Goal: Task Accomplishment & Management: Use online tool/utility

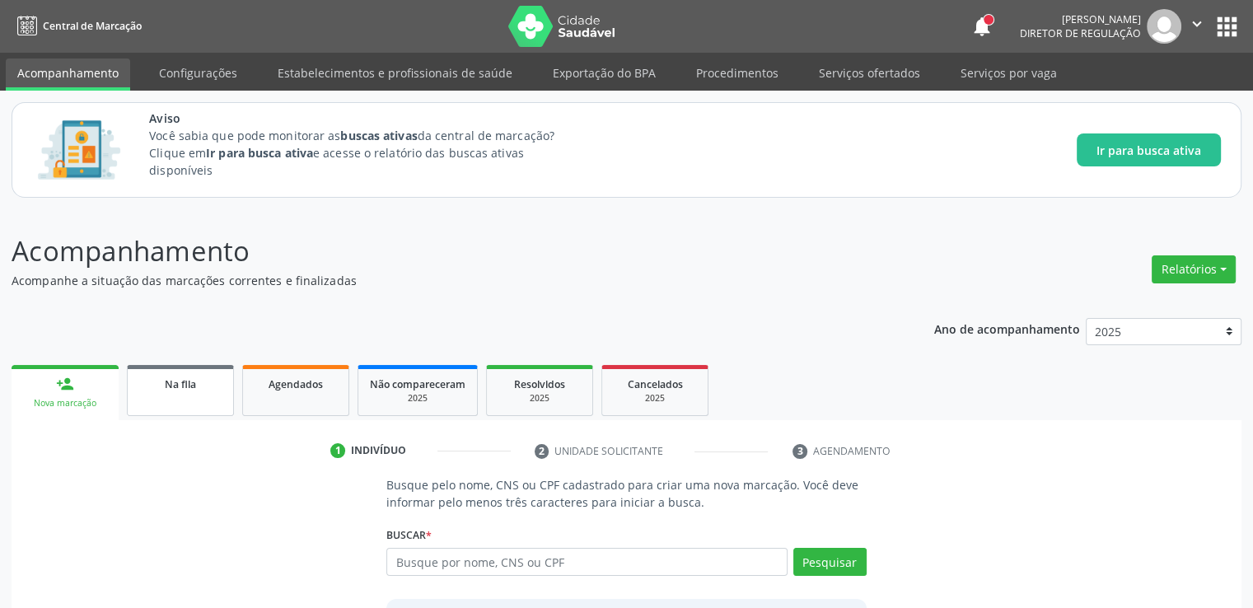
click at [171, 390] on span "Na fila" at bounding box center [180, 384] width 31 height 14
click at [172, 390] on span "Na fila" at bounding box center [180, 384] width 31 height 14
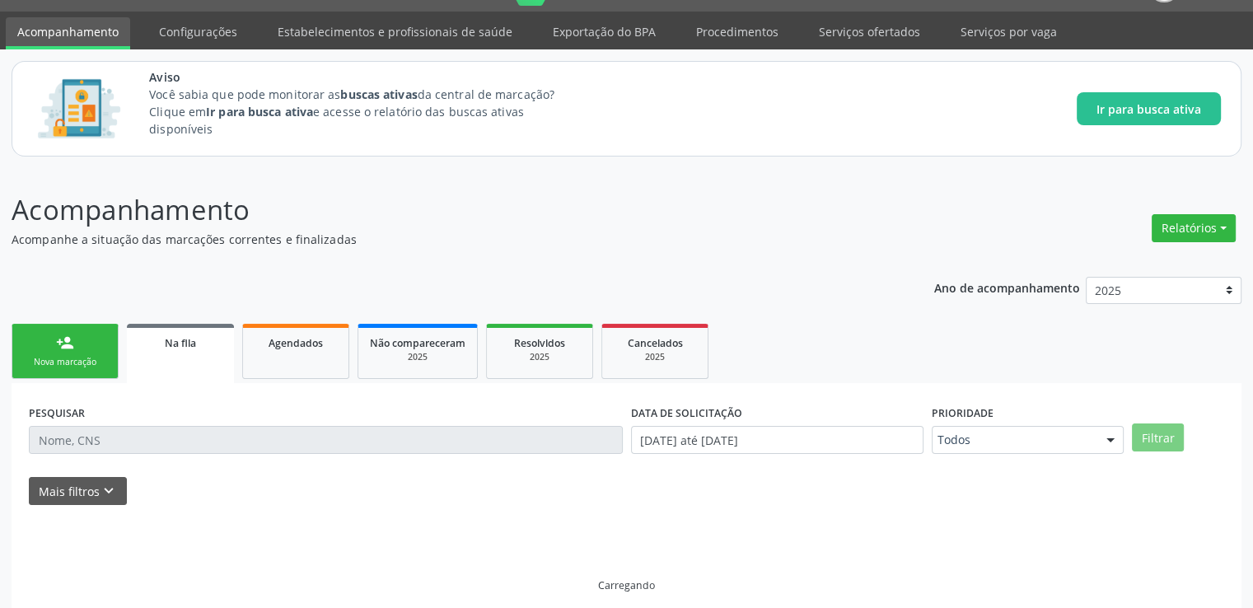
scroll to position [54, 0]
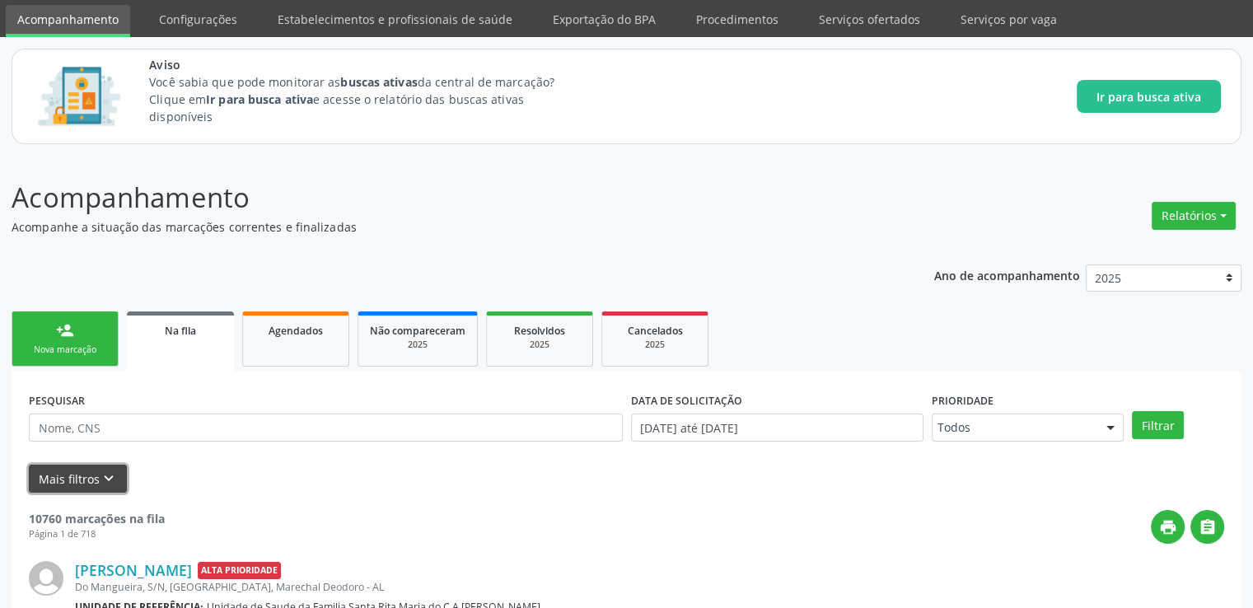
click at [70, 476] on button "Mais filtros keyboard_arrow_down" at bounding box center [78, 478] width 98 height 29
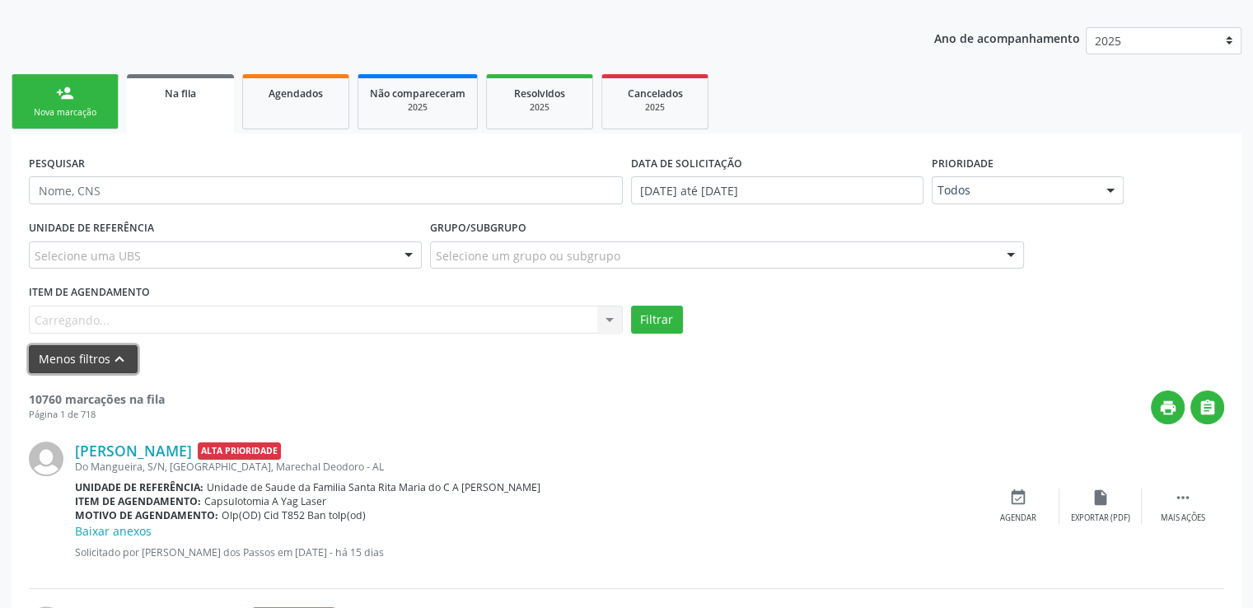
scroll to position [465, 0]
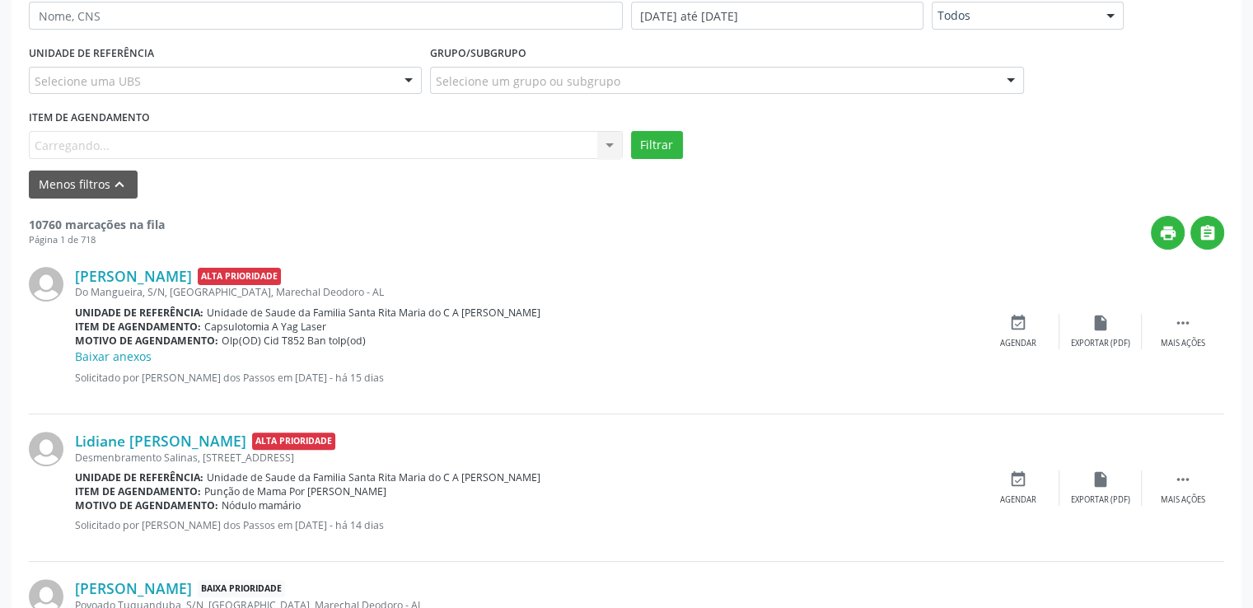
click at [120, 142] on div "Item de agendamento [GEOGRAPHIC_DATA]... No elements found. Consider changing t…" at bounding box center [326, 131] width 594 height 53
click at [35, 138] on input "text" at bounding box center [35, 153] width 0 height 33
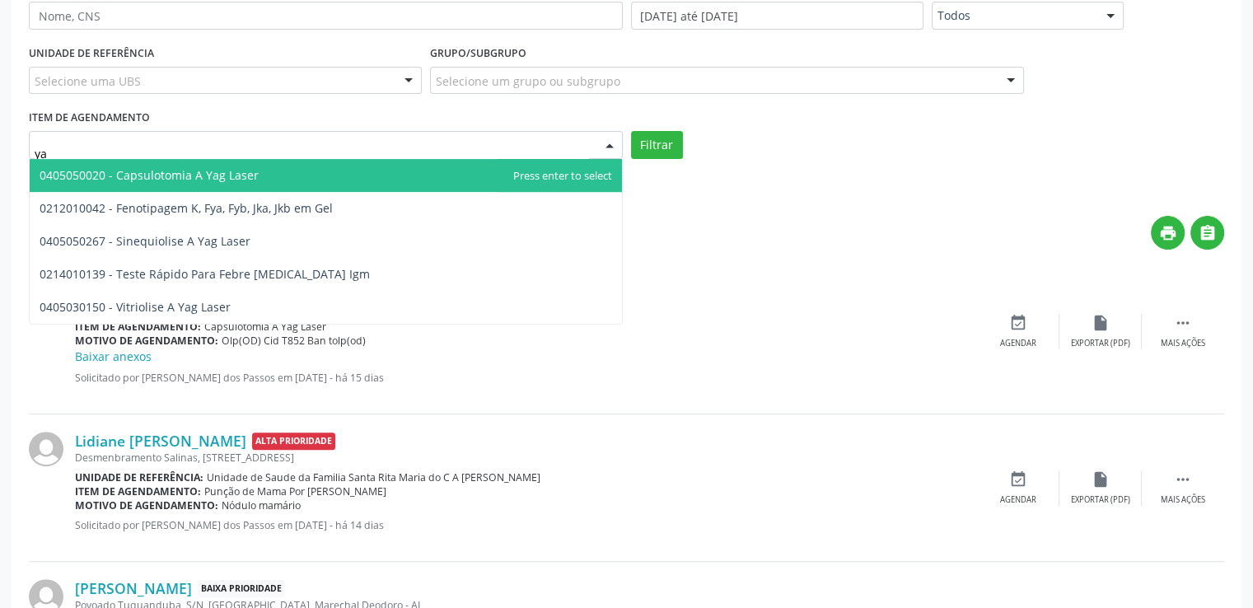
type input "yag"
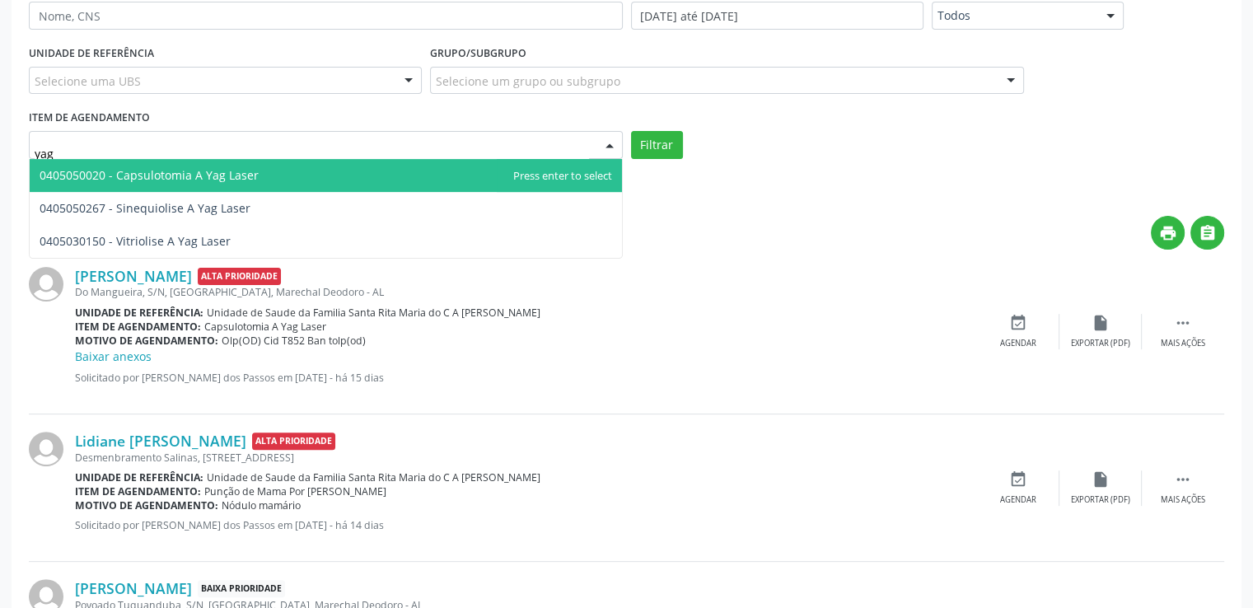
click at [226, 179] on span "0405050020 - Capsulotomia A Yag Laser" at bounding box center [149, 175] width 219 height 16
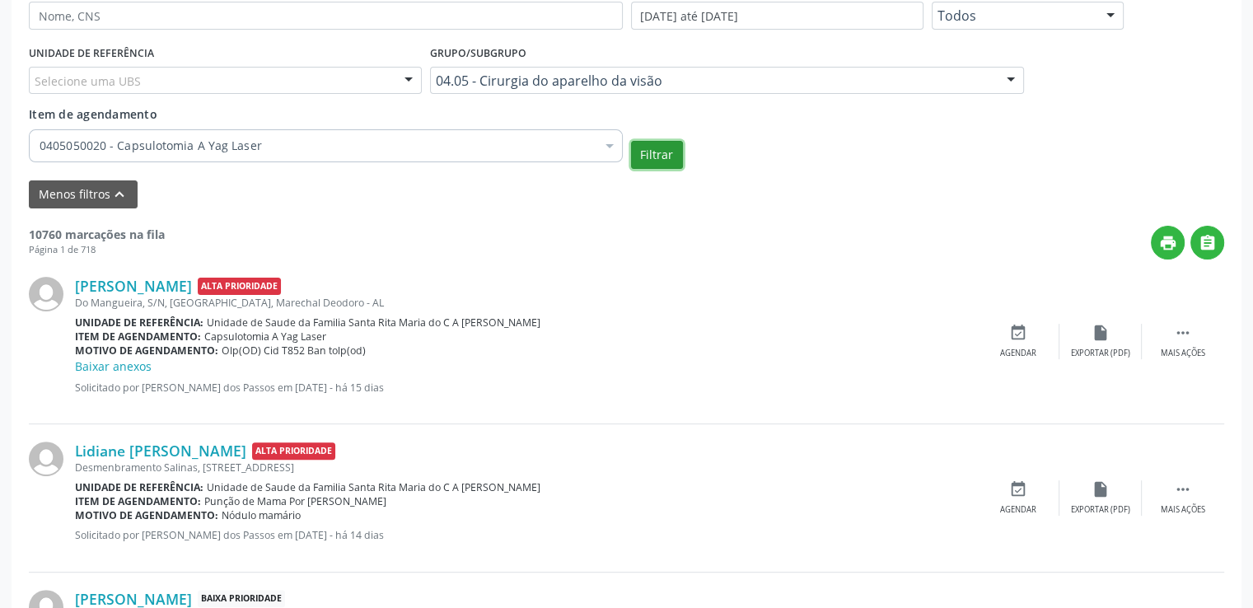
click at [665, 150] on button "Filtrar" at bounding box center [657, 155] width 52 height 28
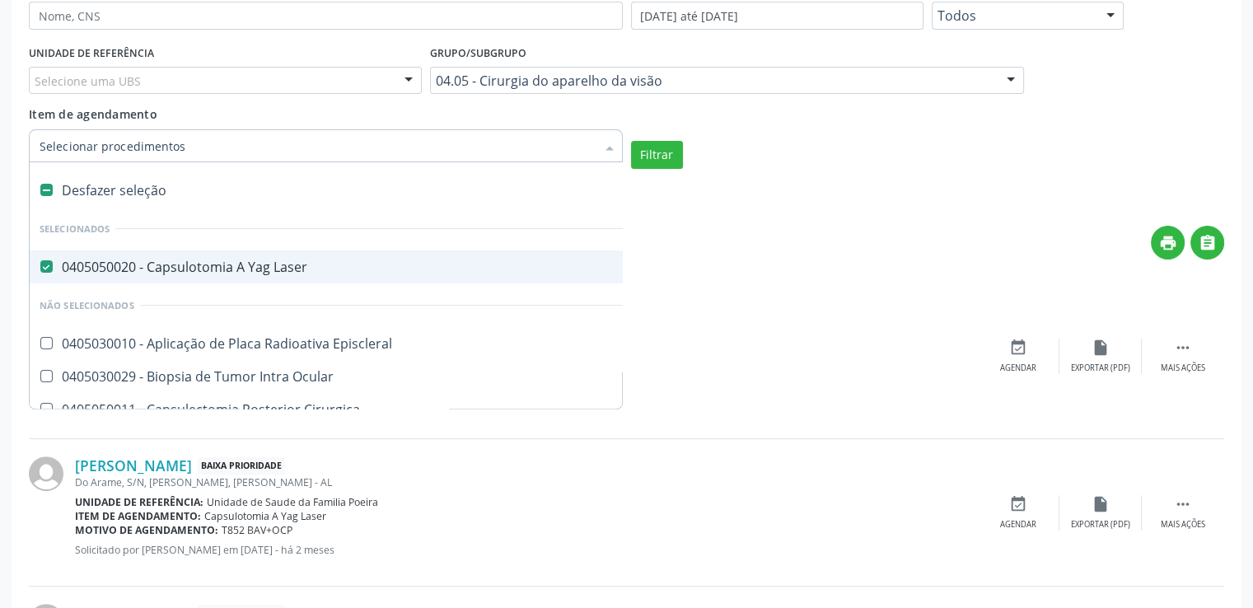
click at [510, 131] on div at bounding box center [326, 145] width 594 height 33
click at [43, 190] on label at bounding box center [46, 190] width 12 height 12
checkbox Laser "false"
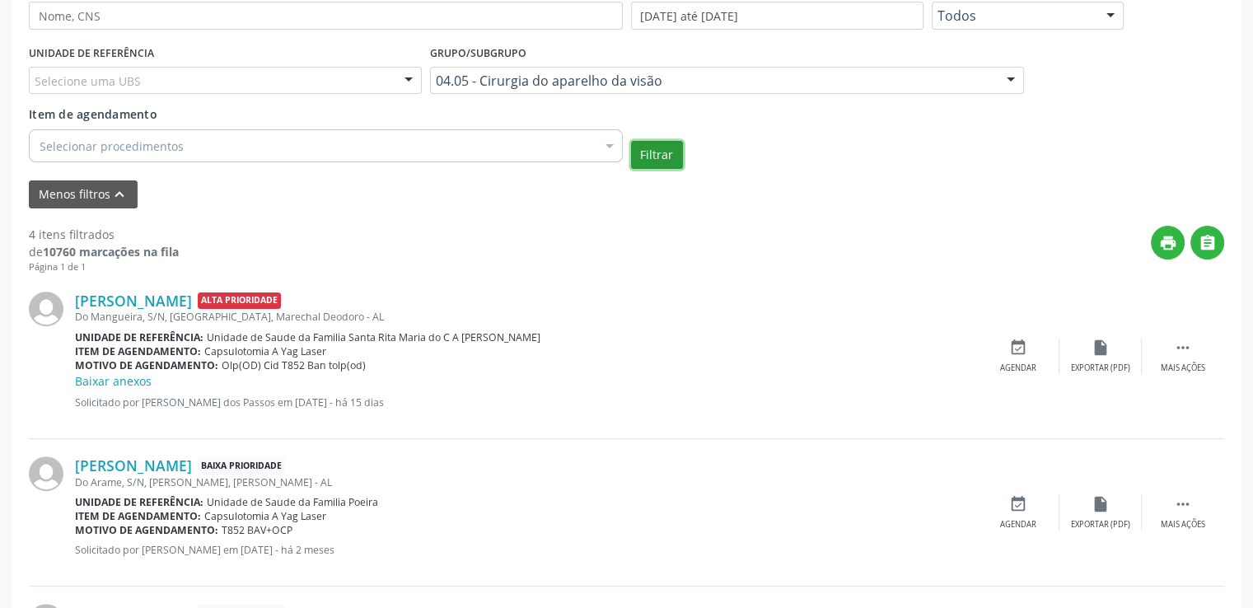
click at [638, 143] on button "Filtrar" at bounding box center [657, 155] width 52 height 28
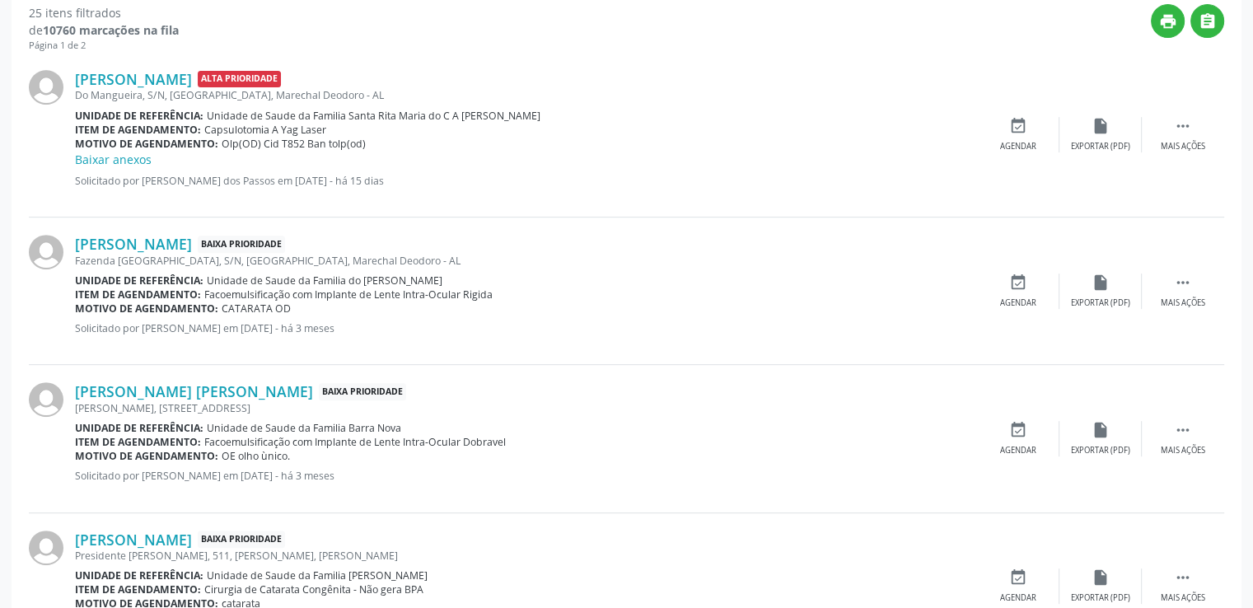
scroll to position [712, 0]
